Goal: Task Accomplishment & Management: Use online tool/utility

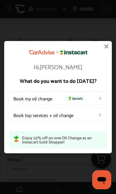
click at [95, 109] on link "Book top services + oil change" at bounding box center [58, 115] width 98 height 14
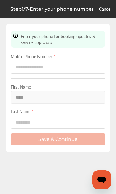
click at [107, 7] on link "Cancel" at bounding box center [105, 9] width 12 height 6
